Goal: Task Accomplishment & Management: Complete application form

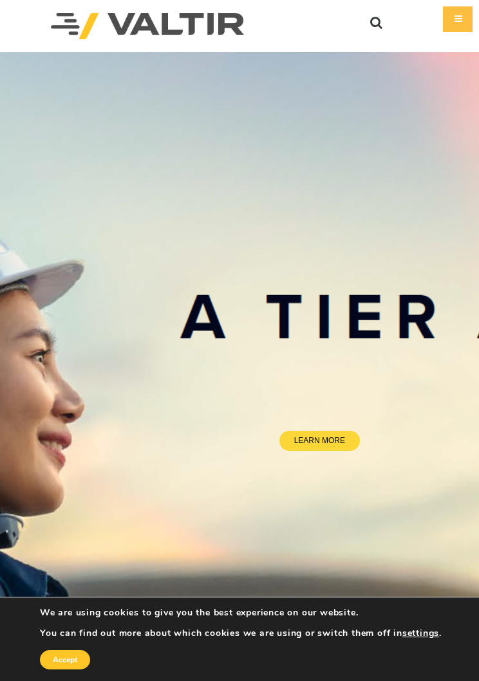
click at [474, 17] on div "Menu COMPANY ABOUT VALTIR OUR HISTORY RENTALS INTERNATIONAL PRODUCTS BARRICADES…" at bounding box center [239, 26] width 479 height 52
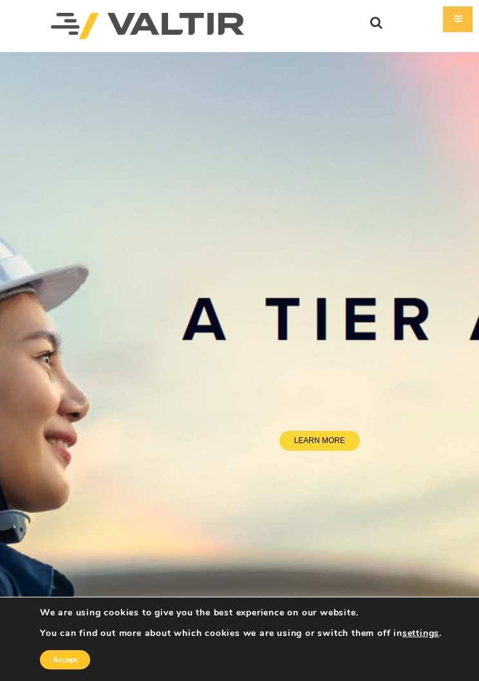
click at [466, 25] on div "Menu" at bounding box center [458, 19] width 30 height 26
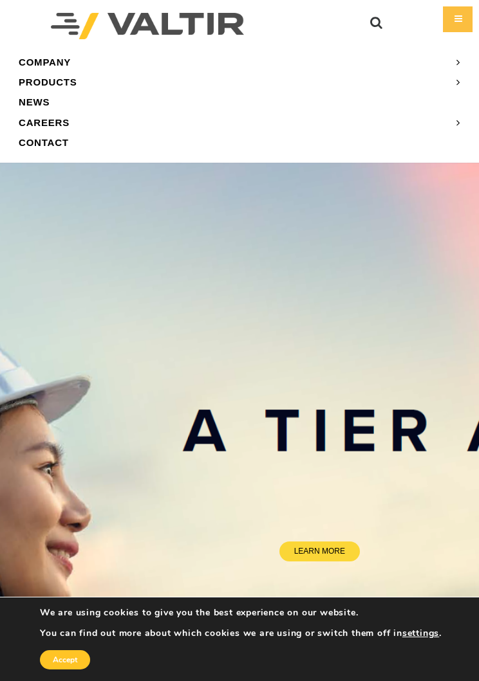
click at [69, 124] on link "CAREERS" at bounding box center [239, 123] width 459 height 20
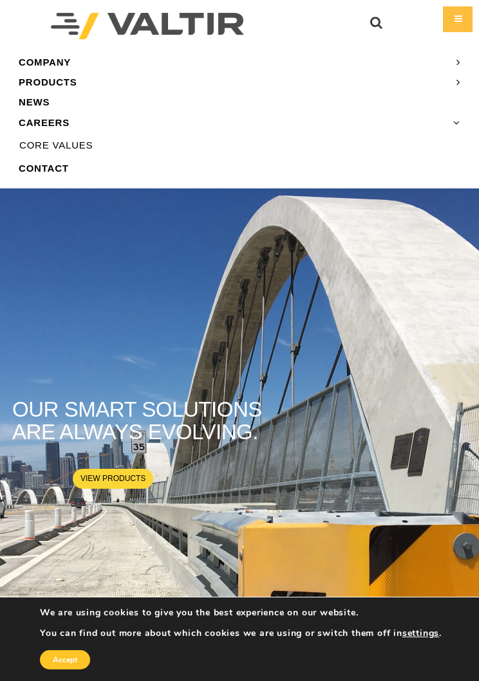
click at [87, 142] on link "CORE VALUES" at bounding box center [239, 145] width 459 height 19
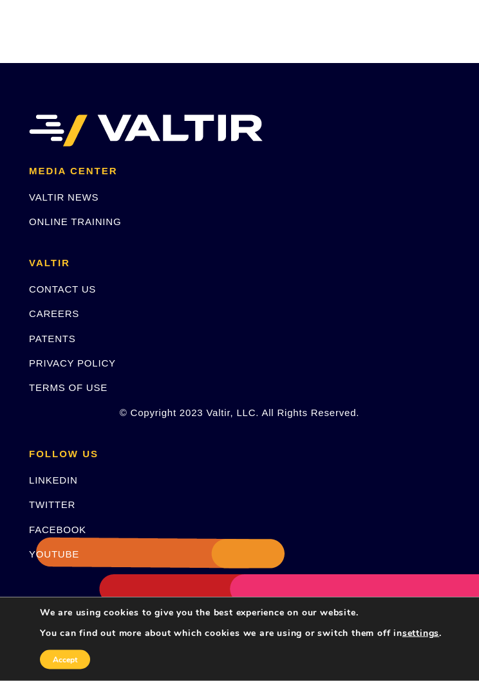
scroll to position [991, 0]
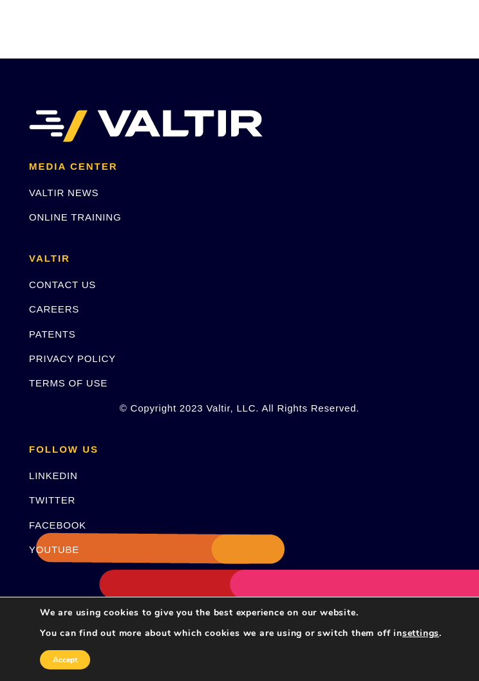
click at [73, 306] on link "CAREERS" at bounding box center [54, 309] width 50 height 11
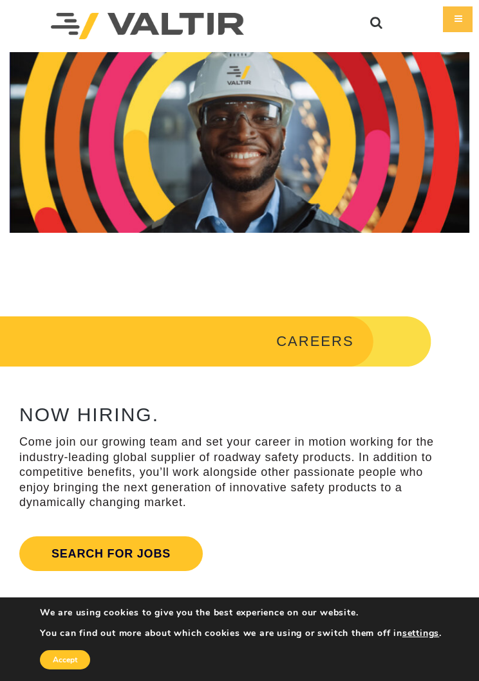
click at [160, 553] on link "Search for jobs" at bounding box center [110, 554] width 183 height 35
click at [142, 550] on link "Search for jobs" at bounding box center [110, 554] width 183 height 35
click at [448, 16] on div "Menu" at bounding box center [458, 19] width 30 height 26
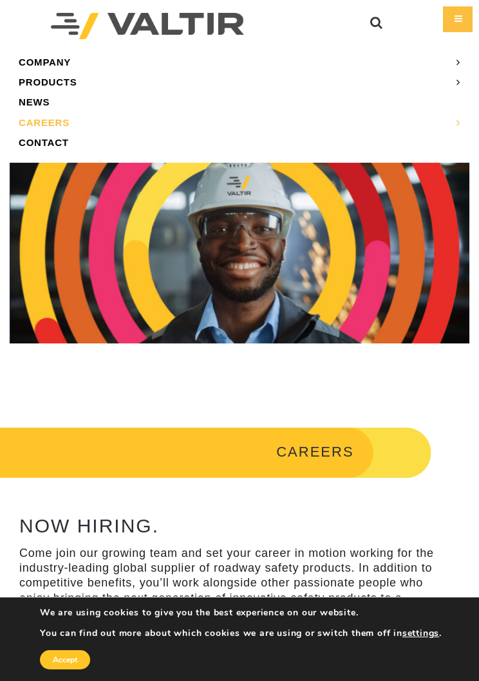
click at [59, 117] on link "CAREERS" at bounding box center [239, 123] width 459 height 20
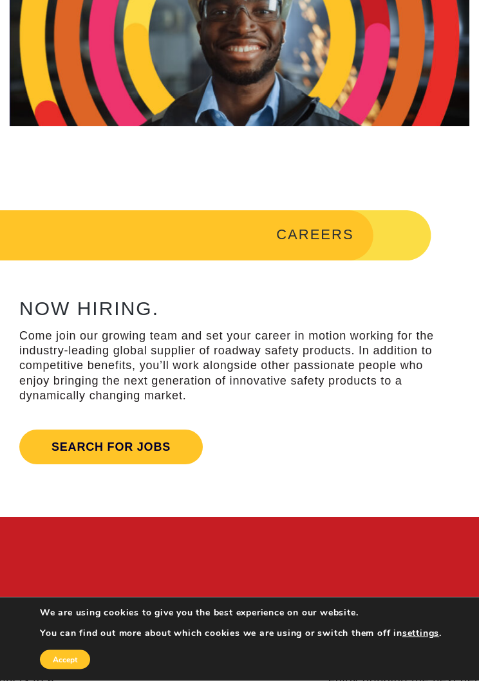
scroll to position [266, 0]
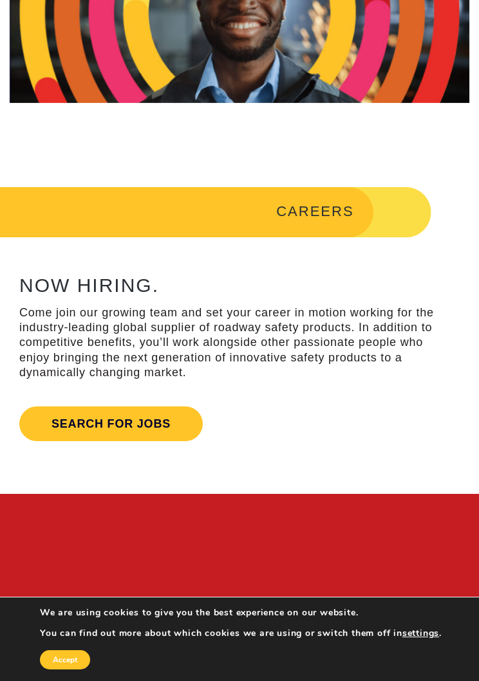
click at [131, 413] on link "Search for jobs" at bounding box center [110, 424] width 183 height 35
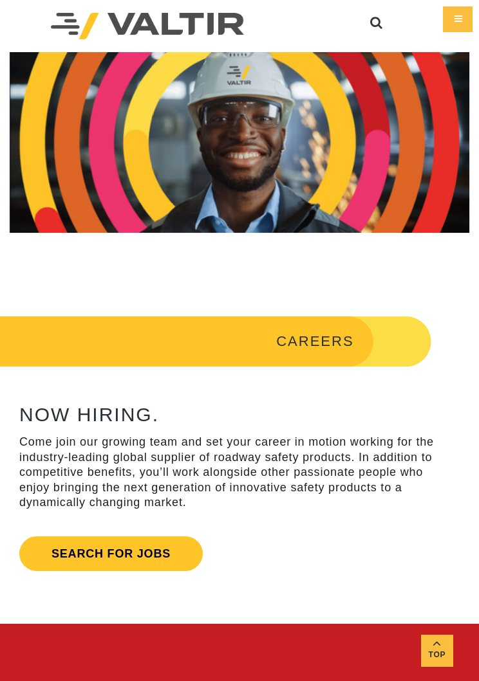
scroll to position [266, 0]
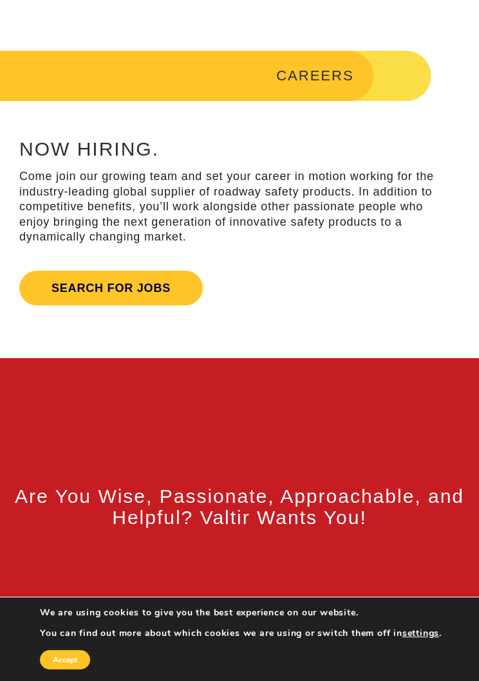
click at [138, 286] on link "Search for jobs" at bounding box center [110, 288] width 183 height 35
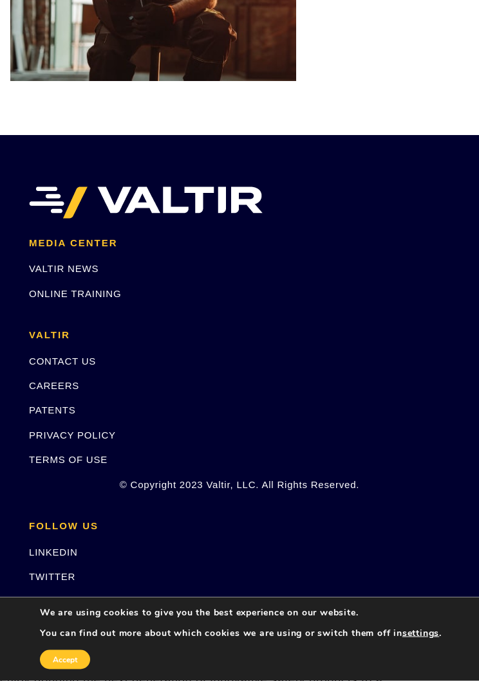
scroll to position [2633, 0]
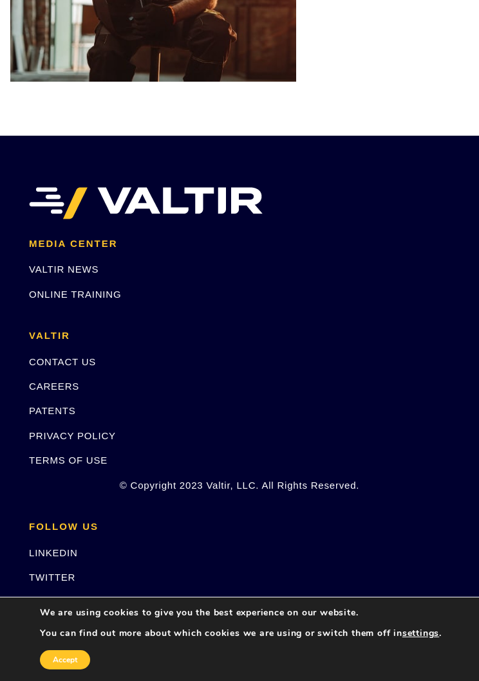
click at [72, 406] on link "PATENTS" at bounding box center [52, 410] width 47 height 11
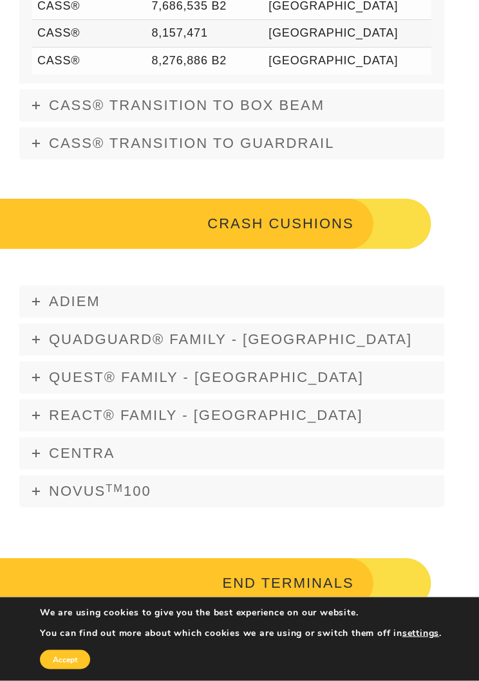
scroll to position [766, 0]
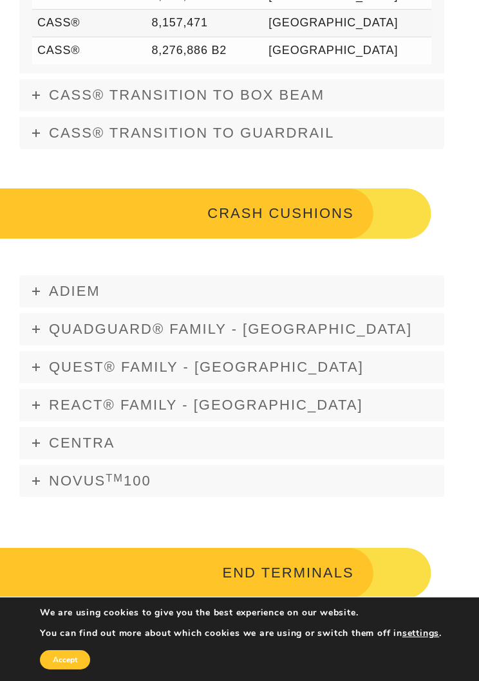
click at [94, 288] on span "ADIEM" at bounding box center [74, 291] width 51 height 16
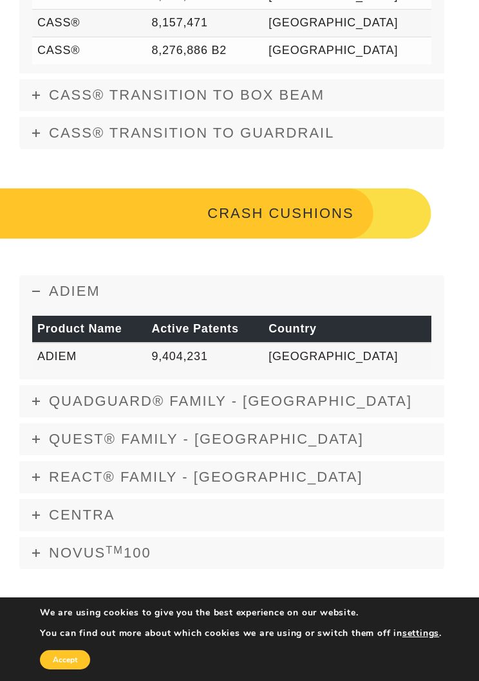
click at [234, 402] on span "QUADGUARD® FAMILY - [GEOGRAPHIC_DATA]" at bounding box center [230, 401] width 363 height 16
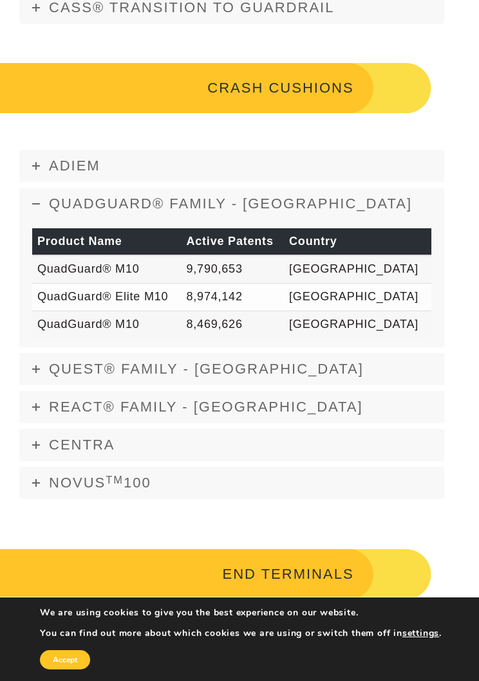
scroll to position [900, 0]
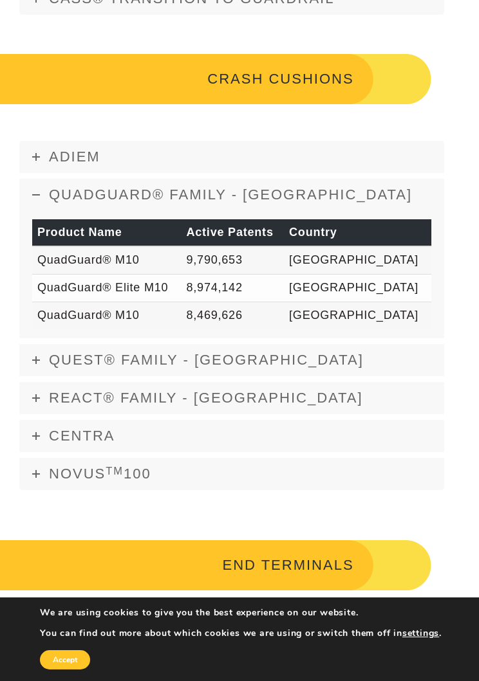
click at [129, 426] on link "CENTRA" at bounding box center [231, 436] width 425 height 32
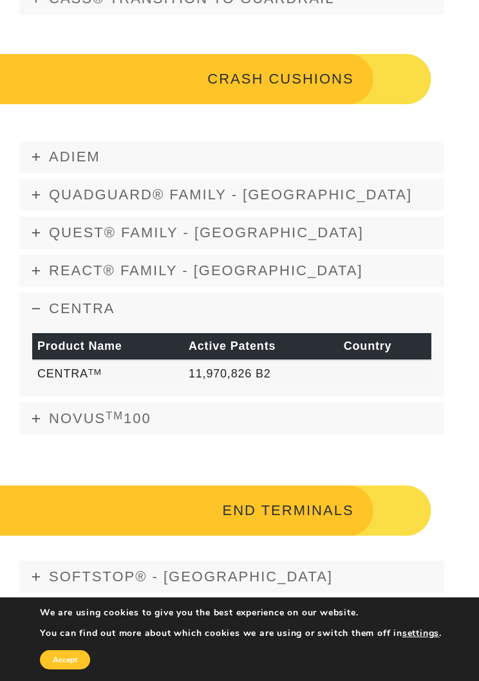
click at [151, 416] on span "NOVUS TM 100" at bounding box center [100, 418] width 102 height 16
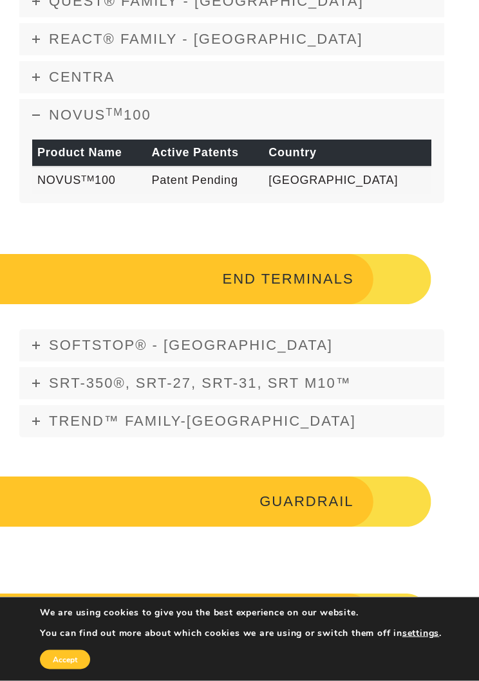
scroll to position [1132, 0]
click at [318, 376] on span "SRT-350®, SRT-27, SRT-31, SRT M10™" at bounding box center [200, 383] width 302 height 16
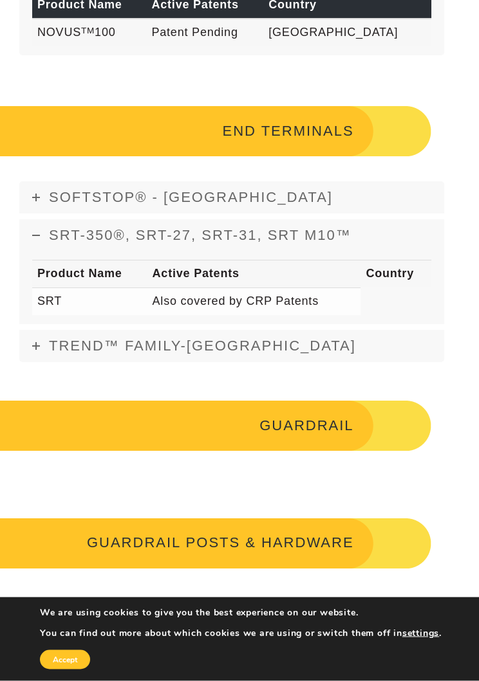
scroll to position [1280, 0]
click at [213, 340] on span "TREND™ FAMILY-[GEOGRAPHIC_DATA]" at bounding box center [202, 346] width 307 height 16
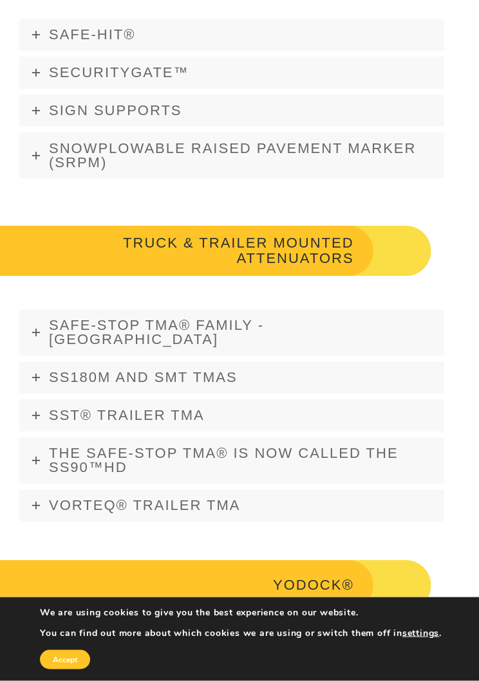
scroll to position [2195, 0]
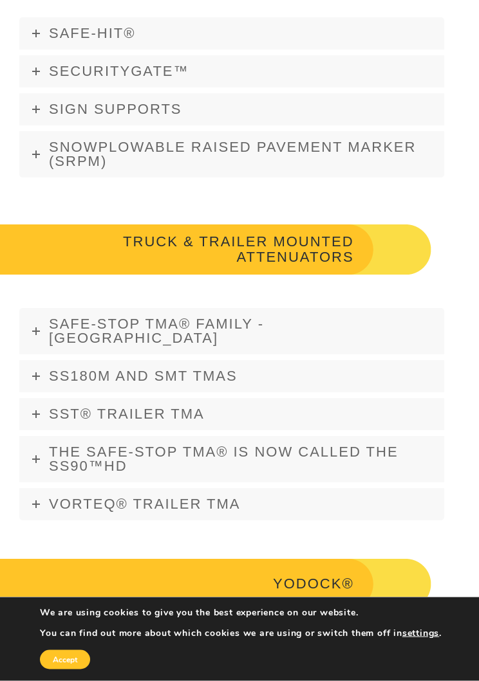
click at [270, 140] on span "Snowplowable Raised Pavement Marker (SRPM)" at bounding box center [232, 155] width 367 height 30
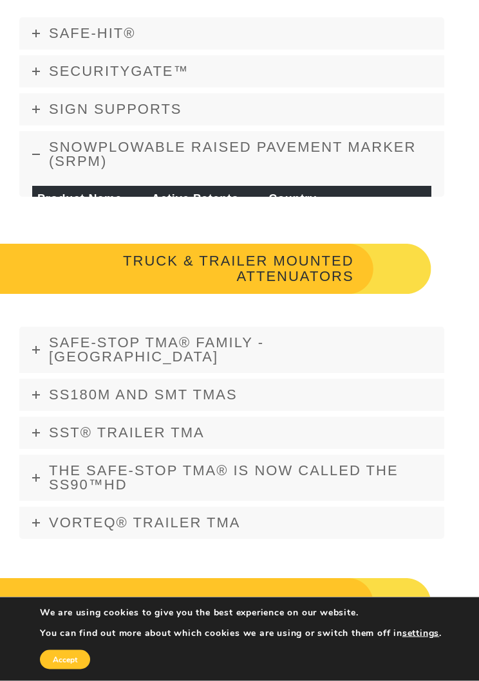
scroll to position [2196, 0]
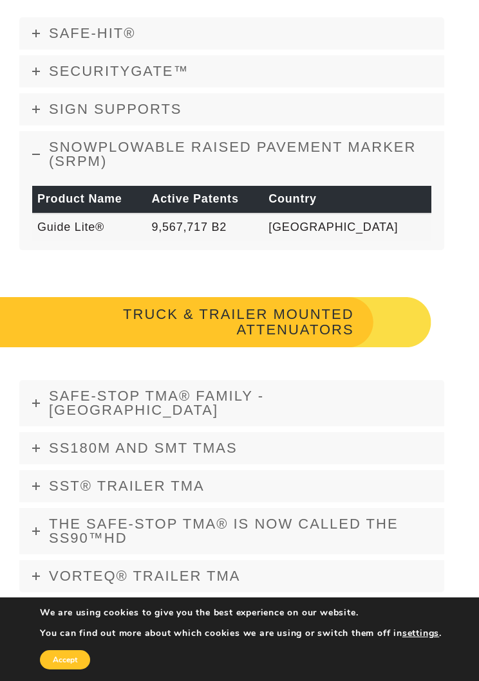
click at [271, 402] on link "Safe-Stop TMA® FAMILY - [GEOGRAPHIC_DATA]" at bounding box center [231, 403] width 425 height 46
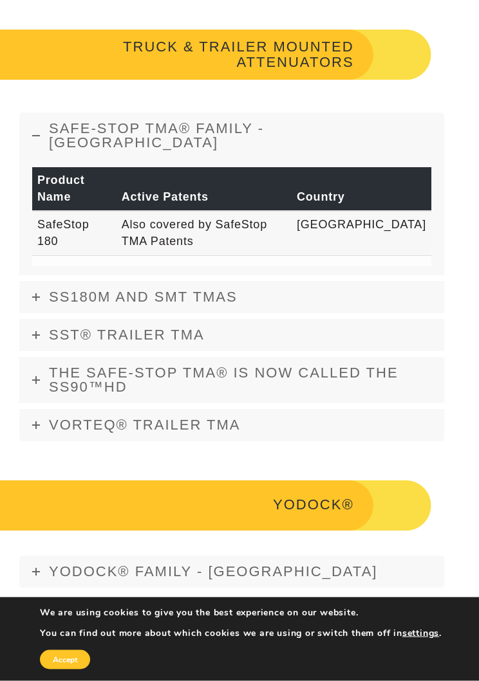
scroll to position [2464, 0]
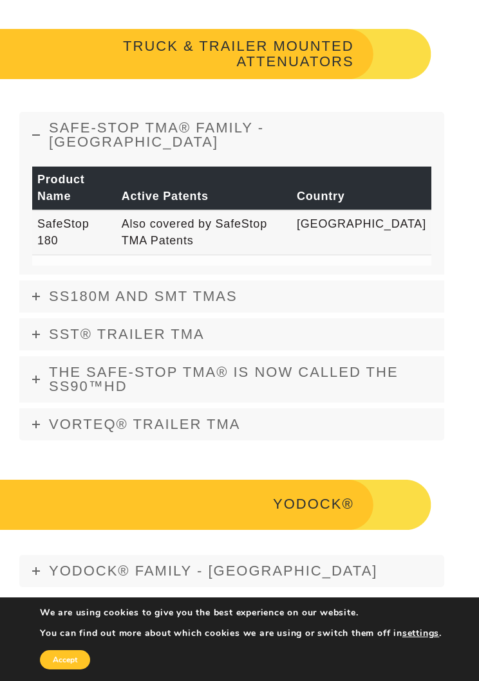
click at [235, 288] on span "SS180M and SMT TMAs" at bounding box center [143, 296] width 189 height 16
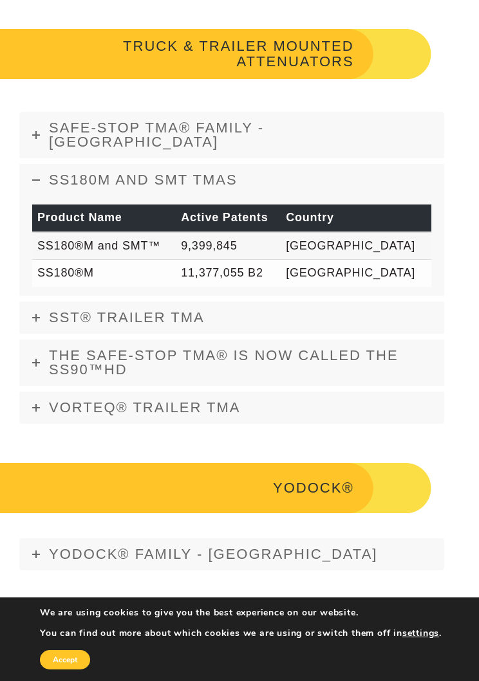
click at [225, 400] on span "Vorteq® Trailer TMA" at bounding box center [145, 408] width 192 height 16
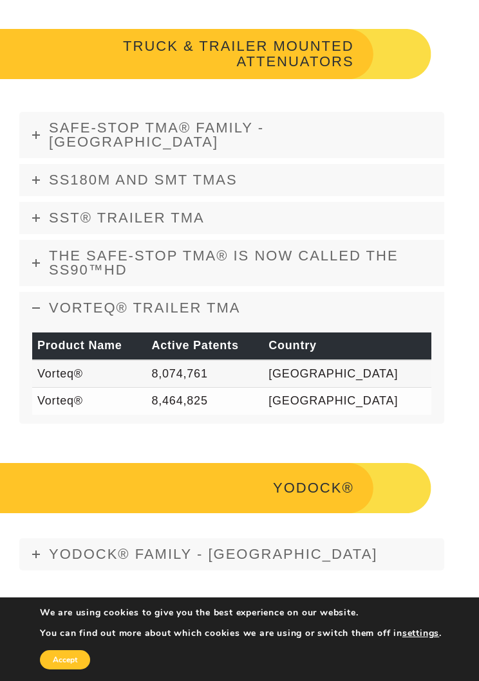
click at [237, 247] on link "The Safe-Stop TMA® is now called the SS90™HD" at bounding box center [231, 263] width 425 height 46
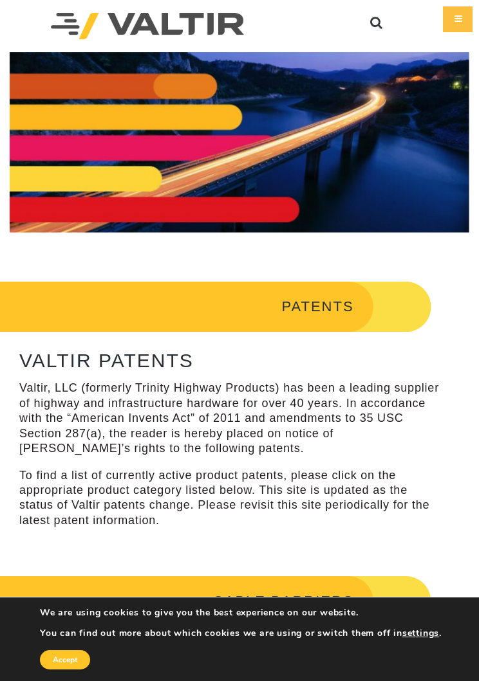
click at [461, 14] on div "Menu" at bounding box center [458, 19] width 30 height 26
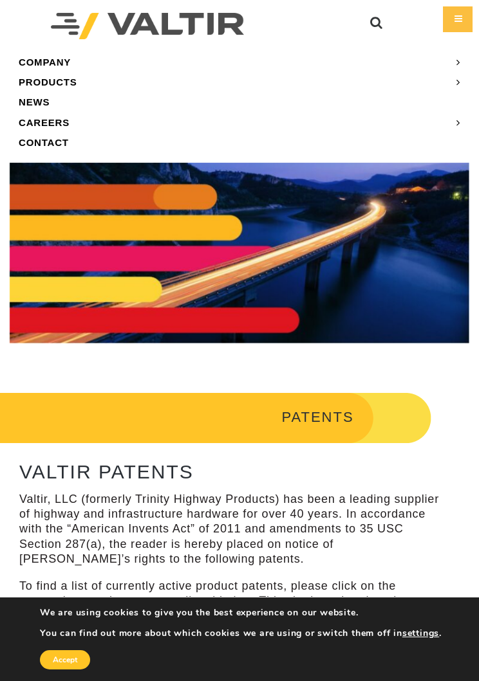
click at [58, 126] on link "CAREERS" at bounding box center [239, 123] width 459 height 20
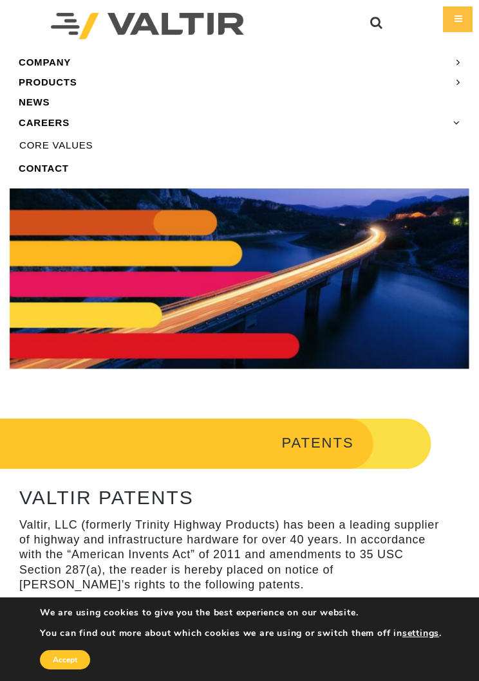
click at [67, 115] on link "CAREERS" at bounding box center [239, 123] width 459 height 20
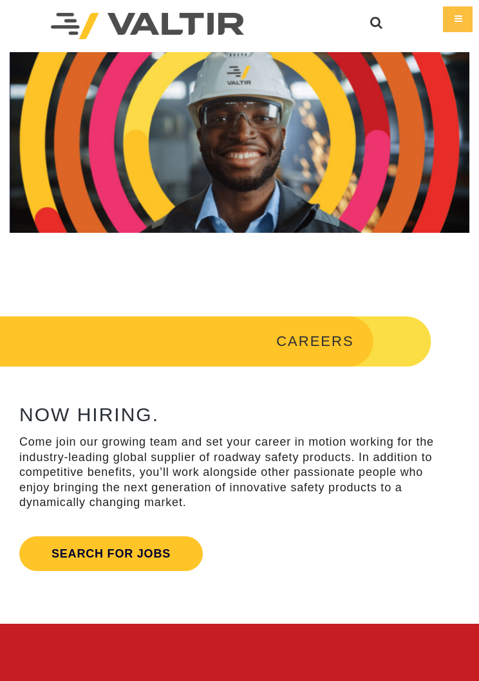
click at [127, 555] on link "Search for jobs" at bounding box center [110, 554] width 183 height 35
